Goal: Book appointment/travel/reservation

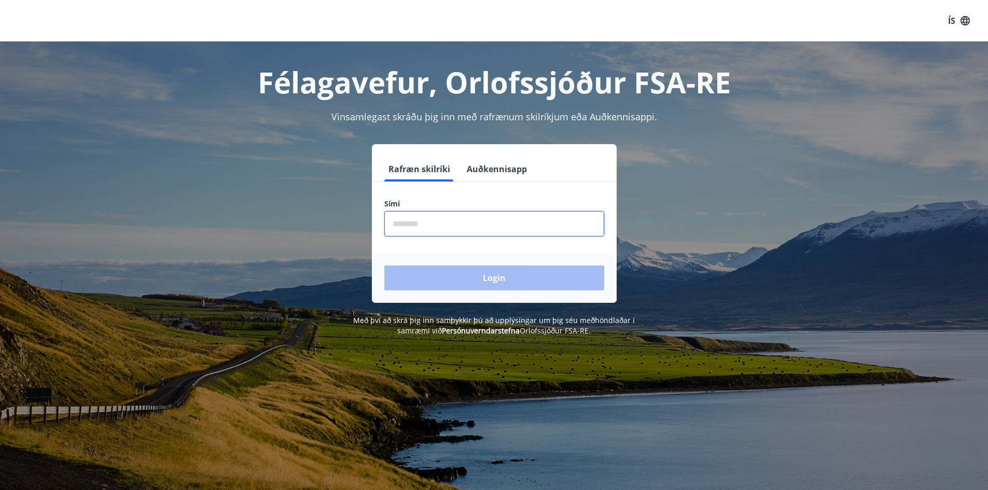
click at [457, 230] on input "phone" at bounding box center [494, 223] width 220 height 25
type input "********"
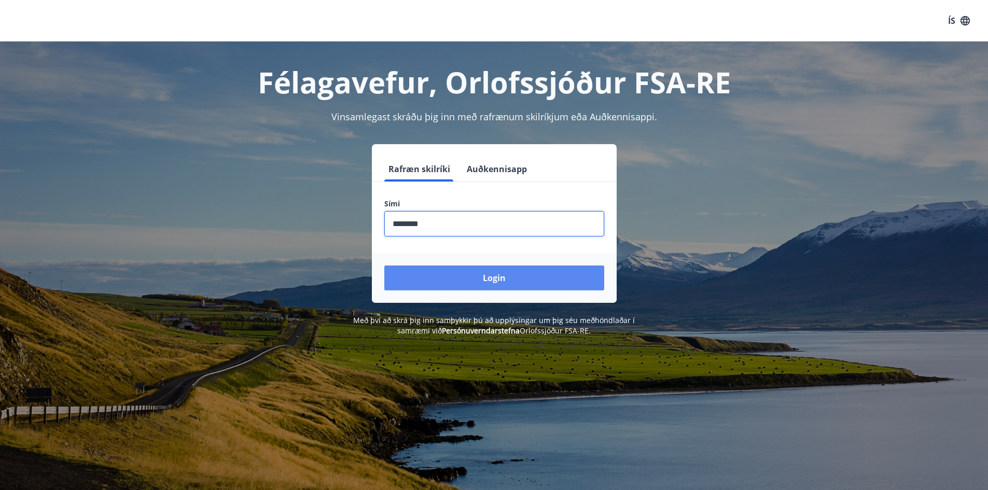
click at [476, 271] on button "Login" at bounding box center [494, 277] width 220 height 25
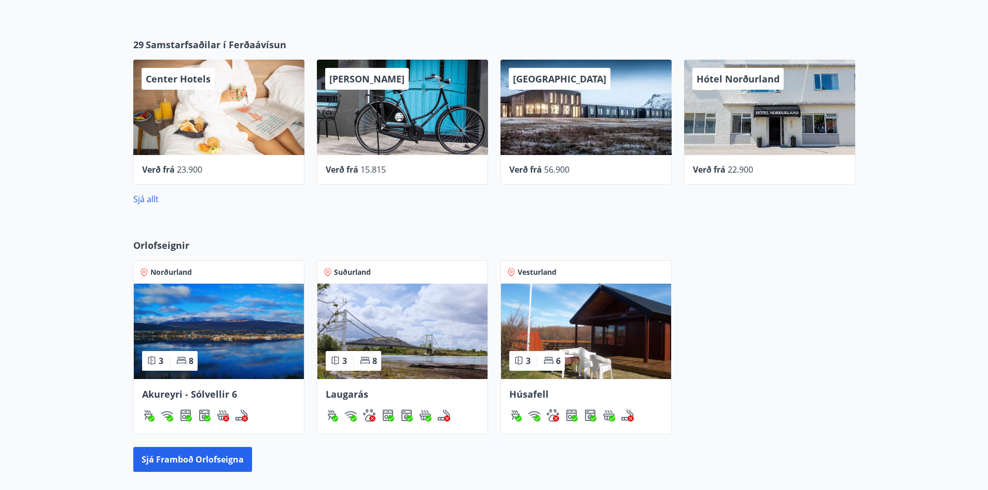
scroll to position [467, 0]
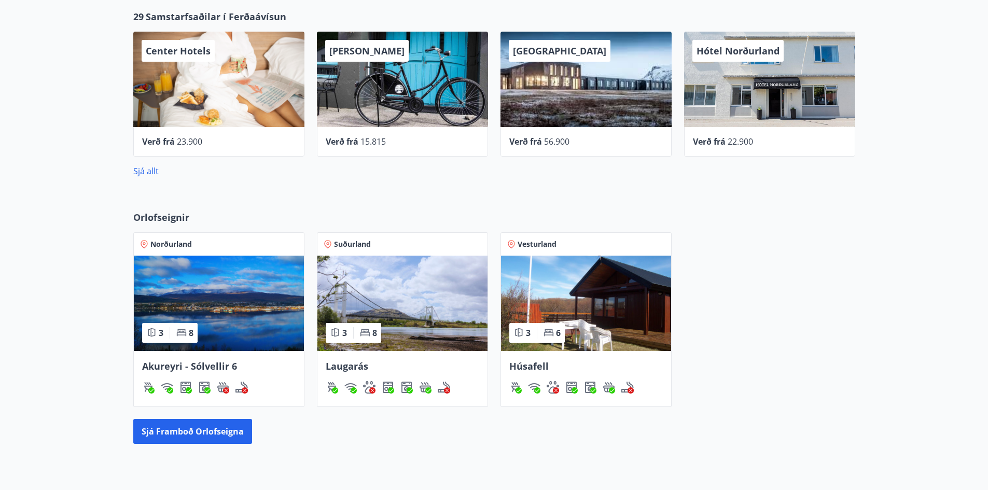
click at [262, 289] on img at bounding box center [219, 303] width 170 height 95
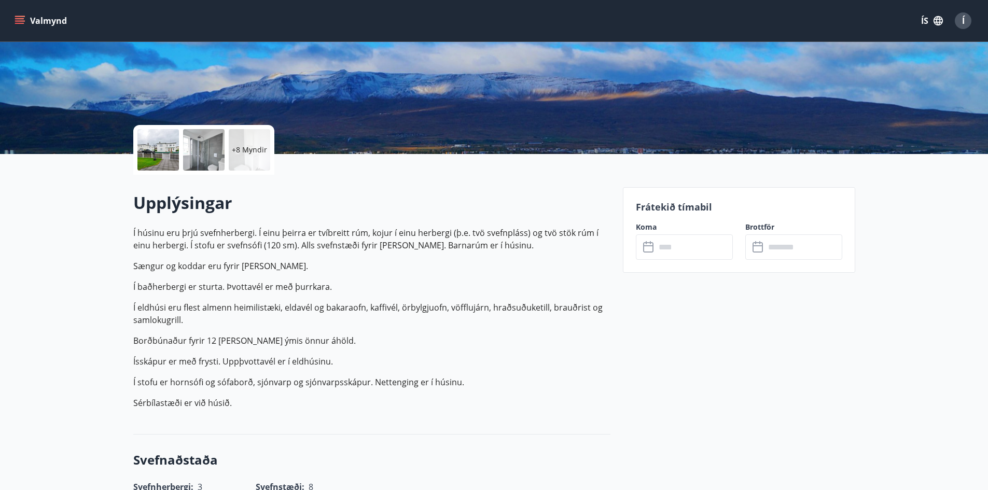
scroll to position [259, 0]
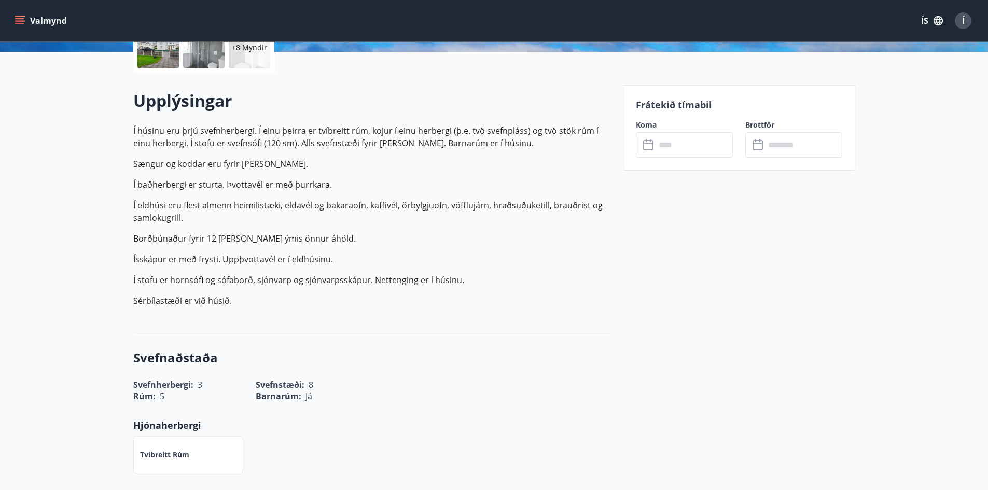
click at [664, 140] on input "text" at bounding box center [693, 144] width 77 height 25
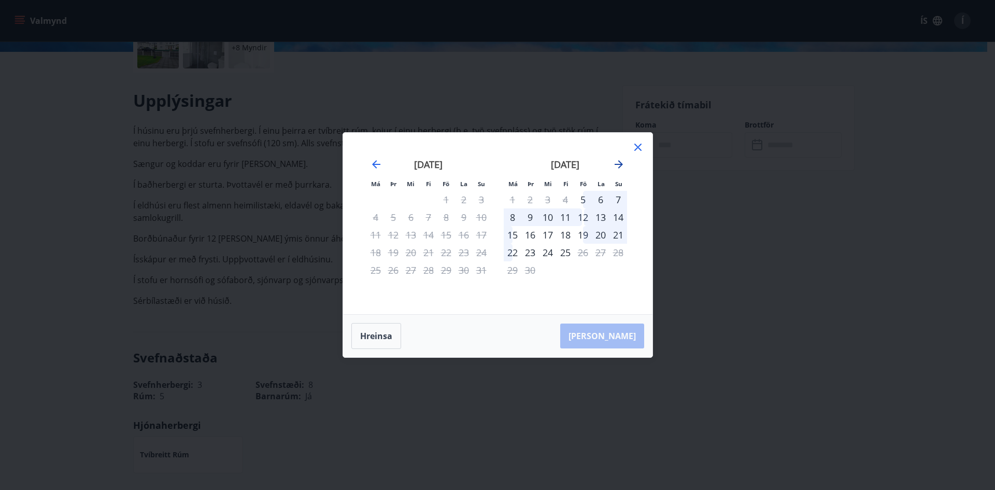
click at [622, 163] on icon "Move forward to switch to the next month." at bounding box center [619, 164] width 12 height 12
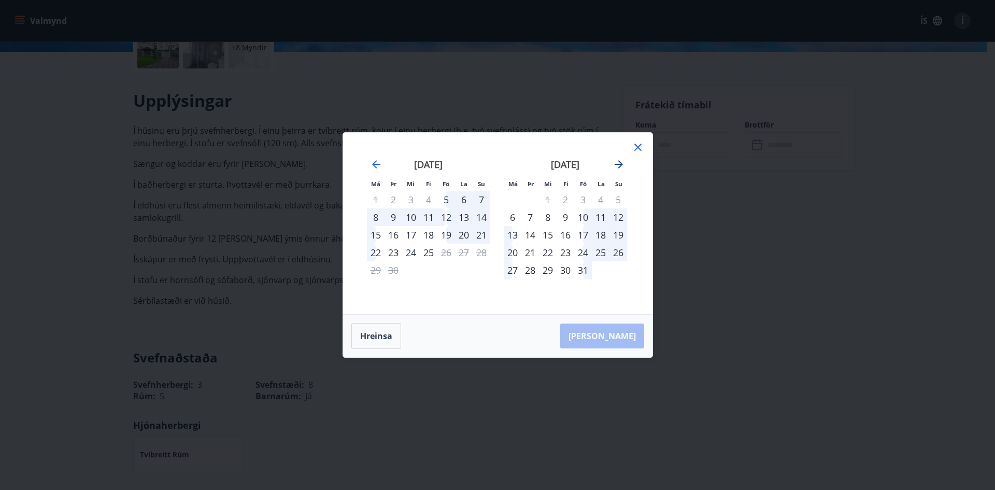
click at [622, 163] on icon "Move forward to switch to the next month." at bounding box center [619, 164] width 12 height 12
click at [623, 158] on icon "Move forward to switch to the next month." at bounding box center [619, 164] width 12 height 12
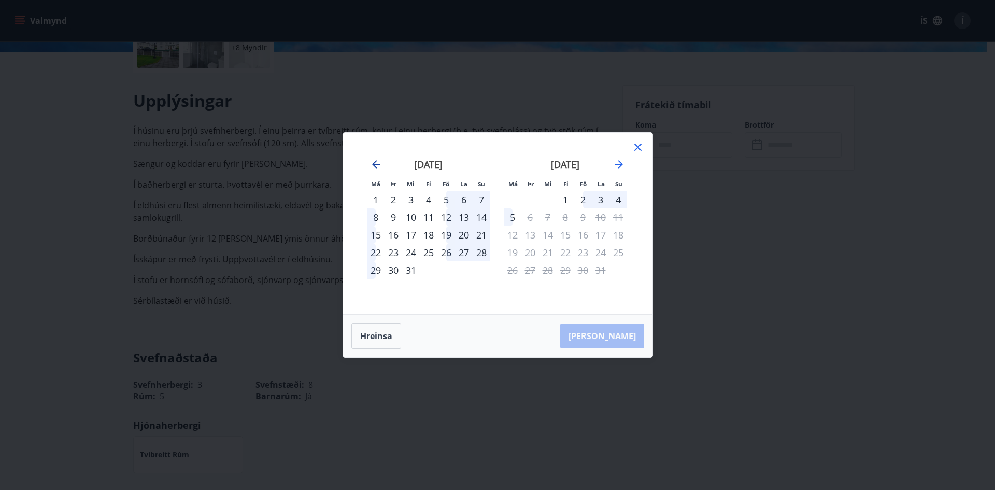
click at [375, 162] on icon "Move backward to switch to the previous month." at bounding box center [376, 164] width 8 height 8
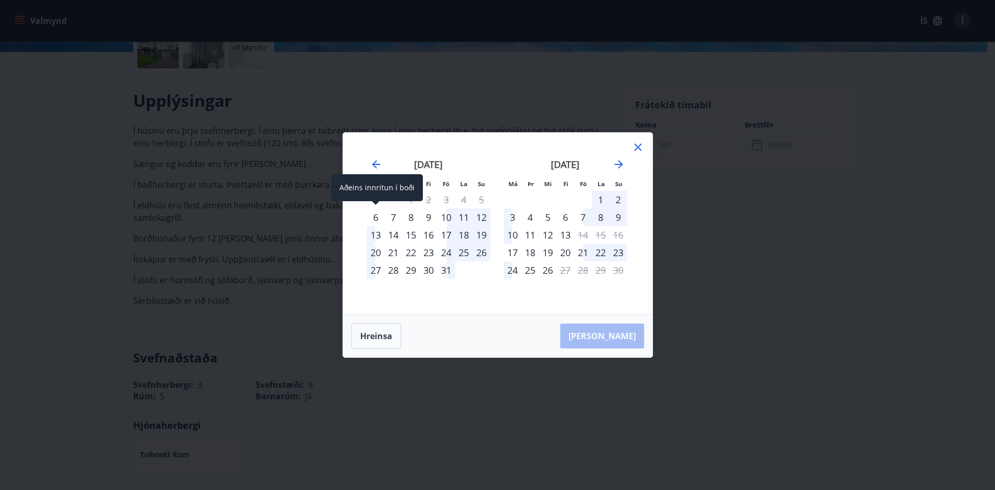
click at [373, 218] on div "6" at bounding box center [376, 217] width 18 height 18
click at [388, 217] on div "7" at bounding box center [394, 217] width 18 height 18
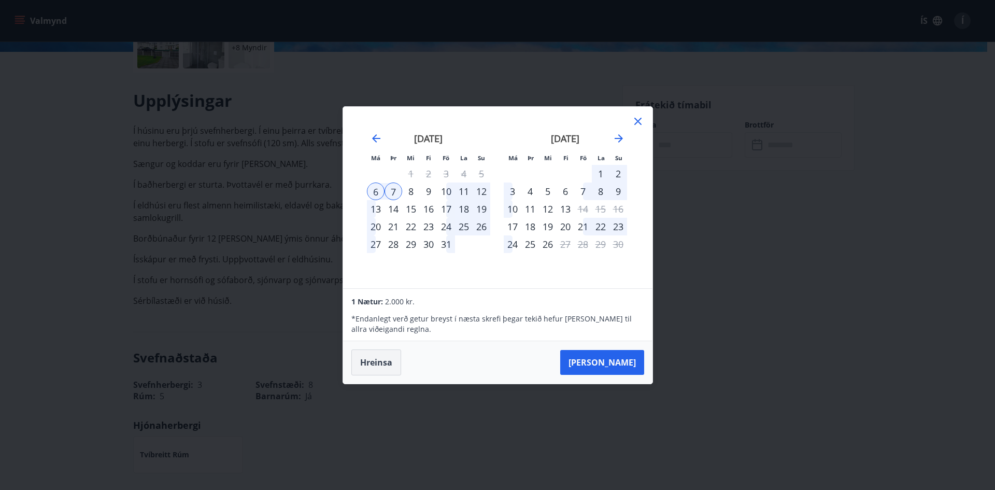
click at [378, 361] on button "Hreinsa" at bounding box center [376, 362] width 50 height 26
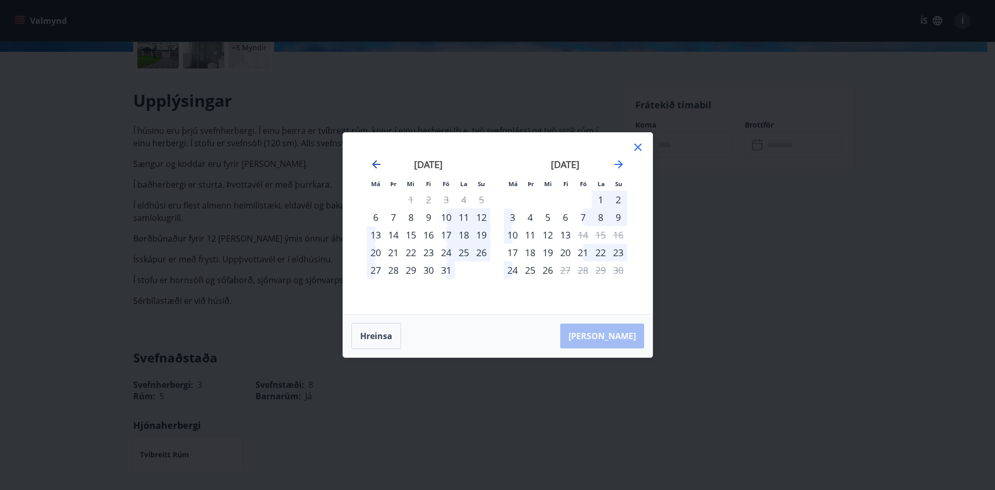
click at [378, 164] on icon "Move backward to switch to the previous month." at bounding box center [376, 164] width 8 height 8
click at [621, 167] on icon "Move forward to switch to the next month." at bounding box center [619, 164] width 12 height 12
click at [376, 165] on icon "Move backward to switch to the previous month." at bounding box center [376, 164] width 8 height 8
click at [618, 162] on icon "Move forward to switch to the next month." at bounding box center [619, 164] width 12 height 12
click at [620, 172] on div "nóvember 2025" at bounding box center [565, 168] width 123 height 46
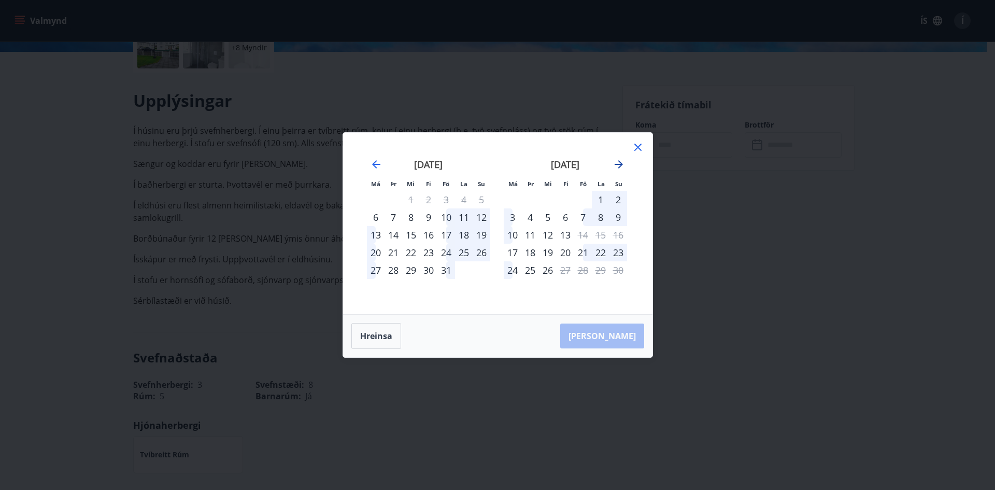
click at [620, 167] on icon "Move forward to switch to the next month." at bounding box center [619, 164] width 8 height 8
click at [373, 164] on icon "Move backward to switch to the previous month." at bounding box center [376, 164] width 8 height 8
click at [614, 164] on icon "Move forward to switch to the next month." at bounding box center [619, 164] width 12 height 12
click at [375, 165] on icon "Move backward to switch to the previous month." at bounding box center [376, 164] width 8 height 8
click at [623, 164] on icon "Move forward to switch to the next month." at bounding box center [619, 164] width 12 height 12
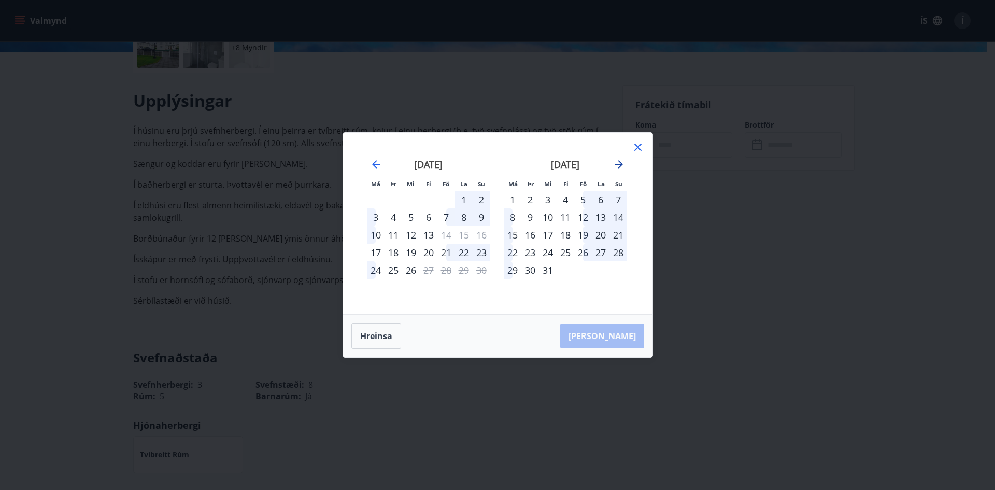
click at [623, 164] on icon "Move forward to switch to the next month." at bounding box center [619, 164] width 12 height 12
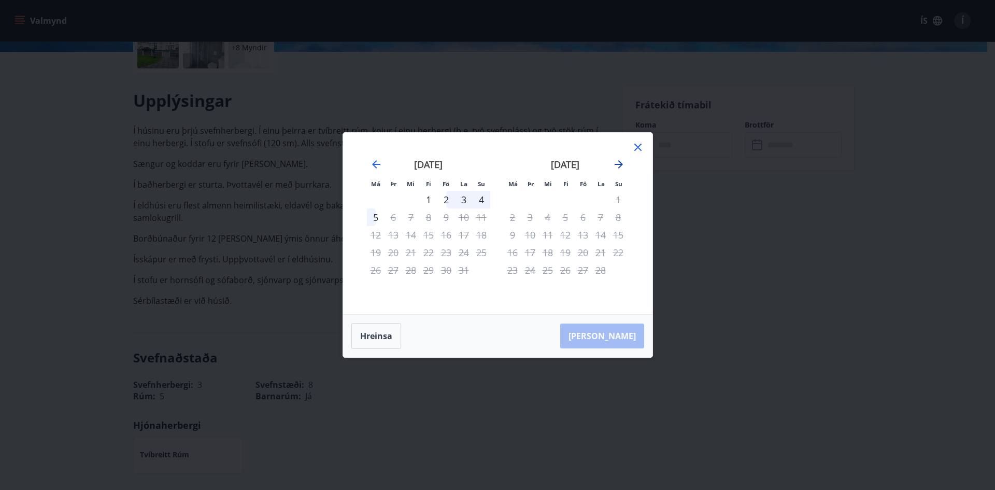
click at [618, 165] on icon "Move forward to switch to the next month." at bounding box center [619, 164] width 12 height 12
click at [379, 165] on icon "Move backward to switch to the previous month." at bounding box center [376, 164] width 12 height 12
click at [616, 168] on icon "Move forward to switch to the next month." at bounding box center [619, 164] width 12 height 12
click at [635, 144] on icon at bounding box center [638, 147] width 7 height 7
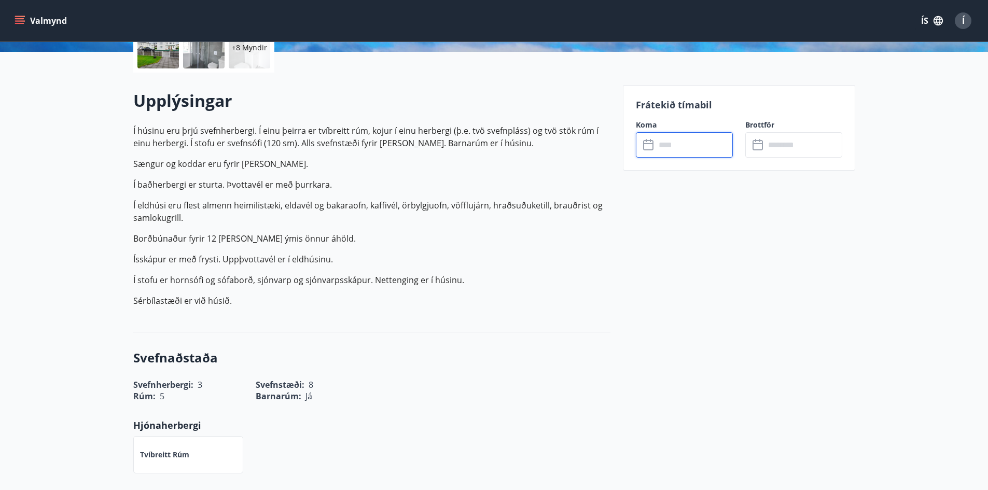
click at [375, 184] on p "Í baðherbergi er sturta. Þvottavél er með þurrkara." at bounding box center [371, 184] width 477 height 12
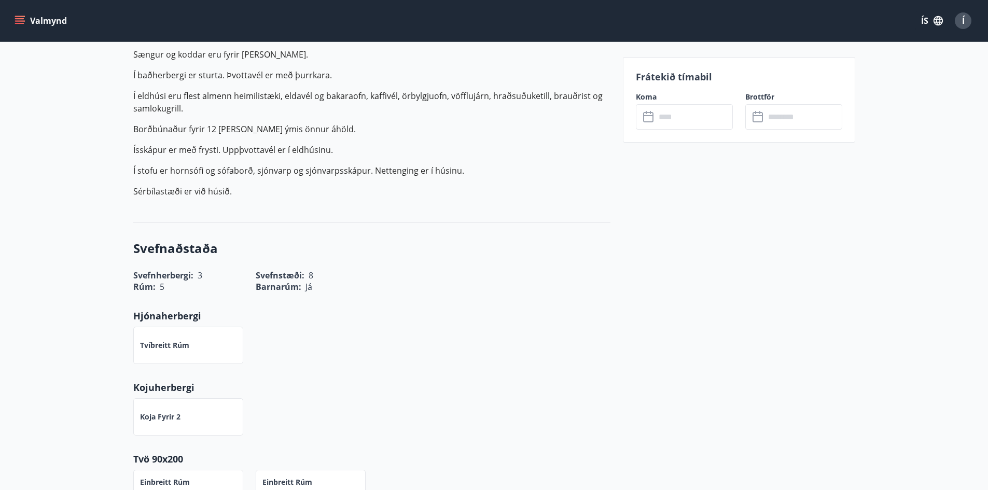
scroll to position [363, 0]
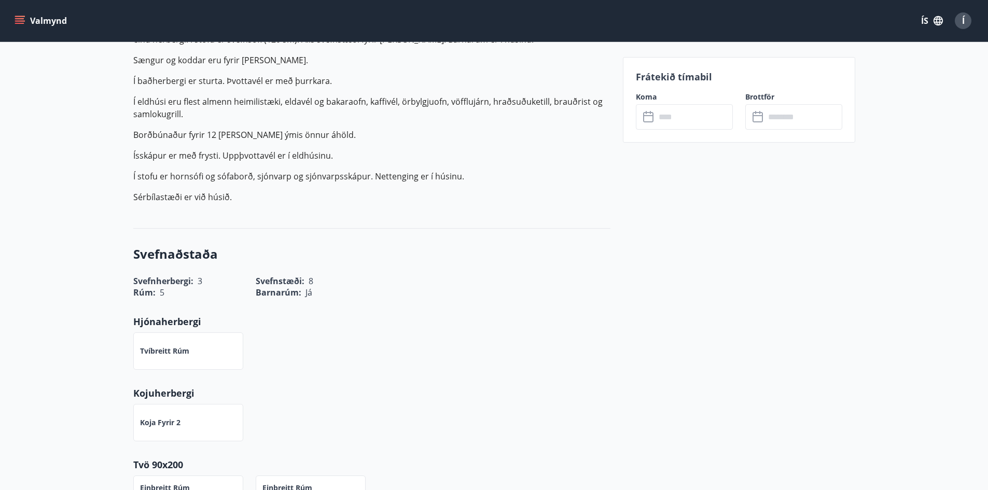
drag, startPoint x: 813, startPoint y: 165, endPoint x: 819, endPoint y: 140, distance: 25.9
